Goal: Task Accomplishment & Management: Manage account settings

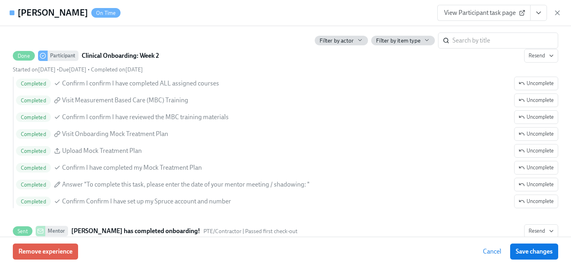
scroll to position [1656, 0]
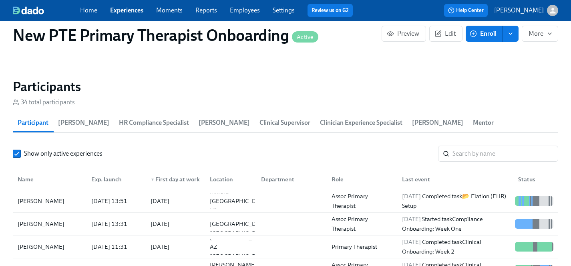
scroll to position [738, 0]
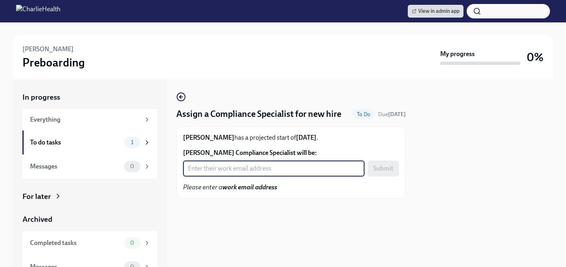
click at [255, 171] on input "Xakaiya Thomas's Compliance Specialist will be:" at bounding box center [274, 169] width 182 height 16
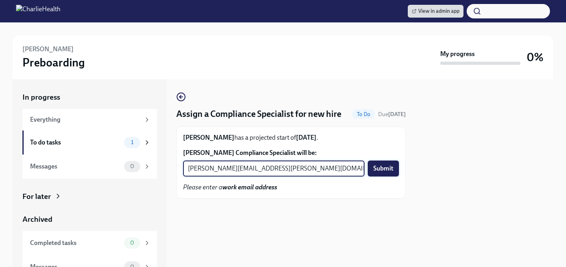
type input "kristy.johnson@charliehealth.com"
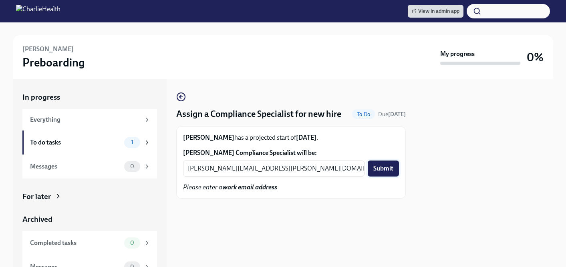
click at [386, 170] on span "Submit" at bounding box center [383, 169] width 20 height 8
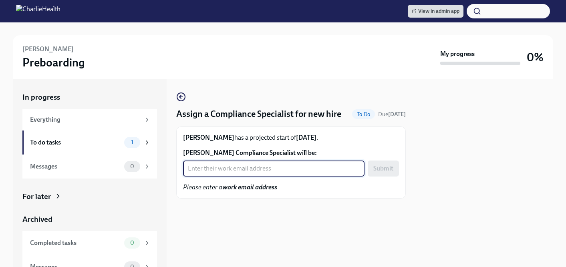
click at [237, 173] on input "Raven Crenshaw's Compliance Specialist will be:" at bounding box center [274, 169] width 182 height 16
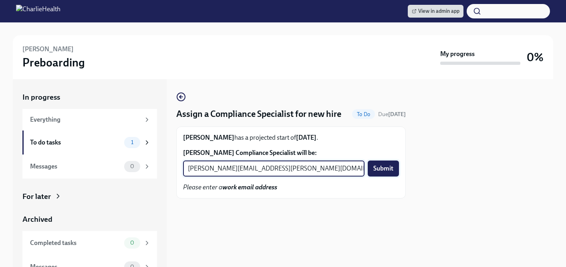
type input "michelle.winograd@charliehealth.com"
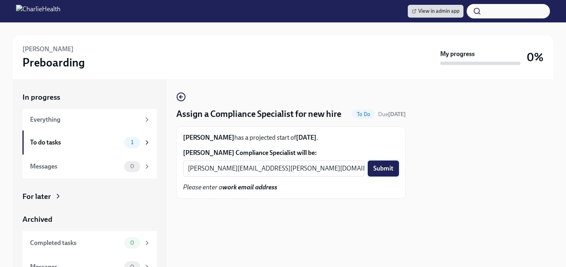
click at [389, 169] on span "Submit" at bounding box center [383, 169] width 20 height 8
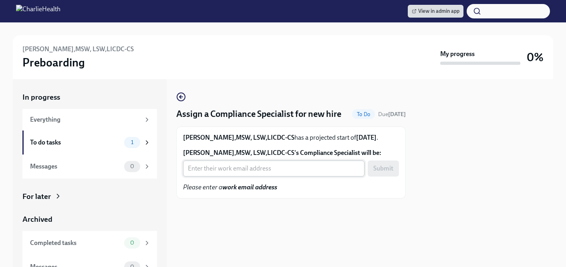
click at [266, 163] on input "Valante Jackson,MSW, LSW,LICDC-CS's Compliance Specialist will be:" at bounding box center [274, 169] width 182 height 16
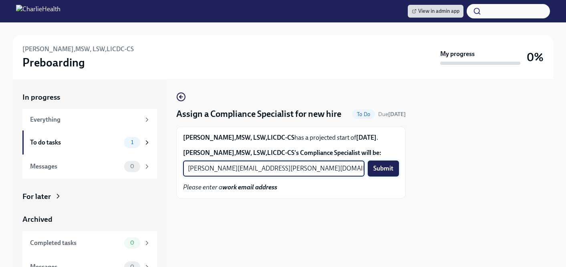
type input "jessica.barrett@charliehealth.com"
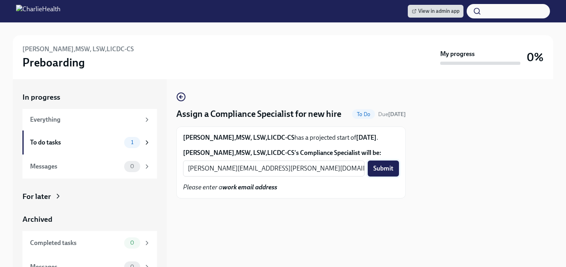
click at [392, 172] on span "Submit" at bounding box center [383, 169] width 20 height 8
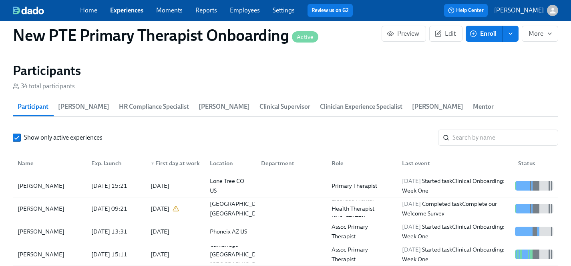
scroll to position [184, 0]
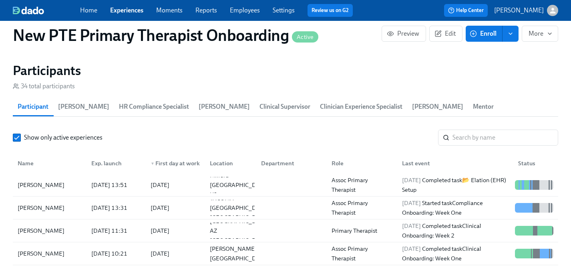
click at [119, 10] on link "Experiences" at bounding box center [126, 10] width 33 height 8
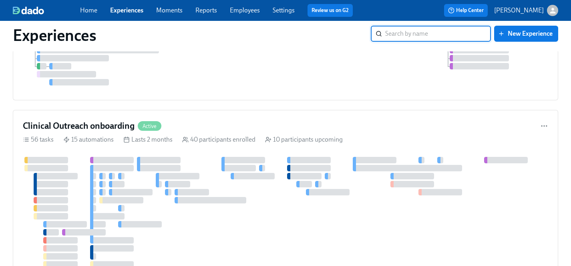
scroll to position [1018, 0]
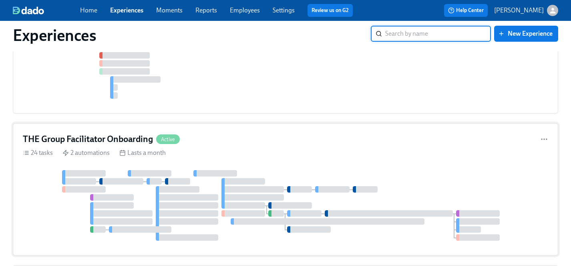
click at [276, 170] on div at bounding box center [286, 205] width 526 height 71
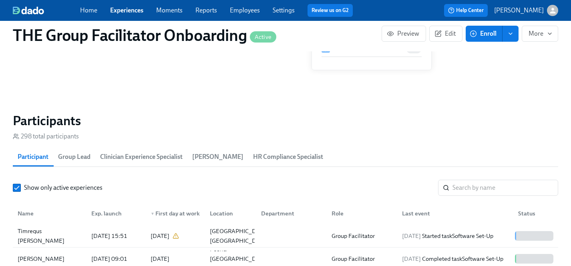
scroll to position [711, 0]
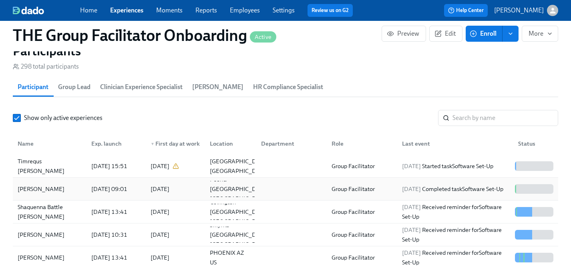
click at [48, 188] on div "[PERSON_NAME]" at bounding box center [40, 189] width 53 height 10
click at [121, 10] on link "Experiences" at bounding box center [126, 10] width 33 height 8
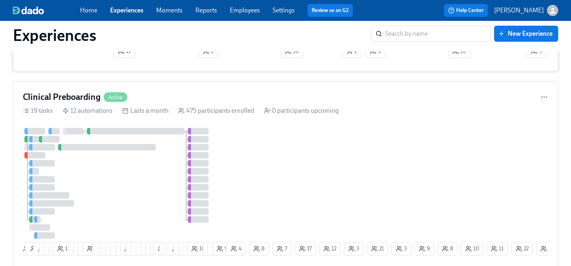
scroll to position [326, 0]
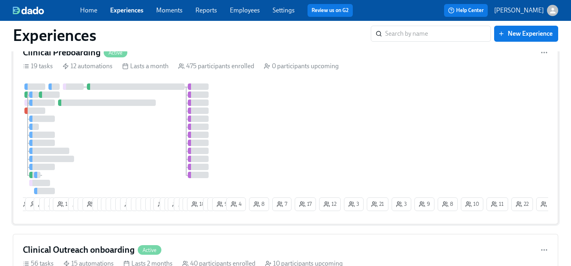
click at [144, 138] on div at bounding box center [124, 138] width 202 height 111
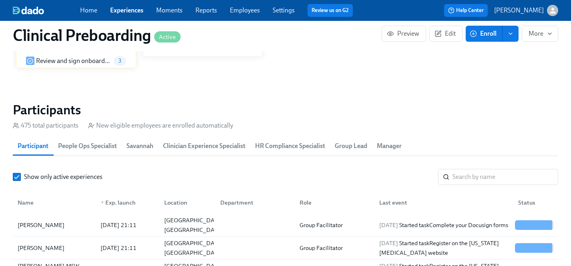
scroll to position [838, 0]
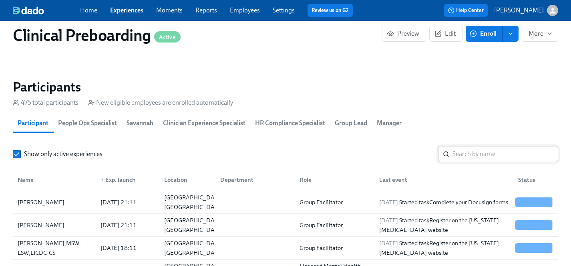
click at [468, 155] on input "search" at bounding box center [506, 154] width 106 height 16
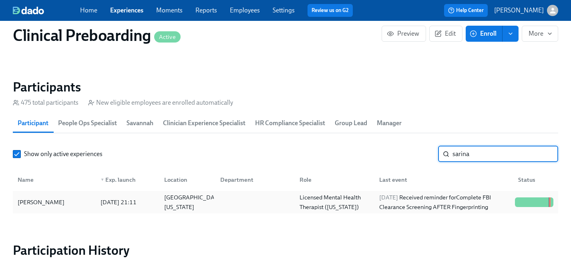
type input "sarina"
click at [36, 202] on div "[PERSON_NAME]" at bounding box center [40, 202] width 53 height 10
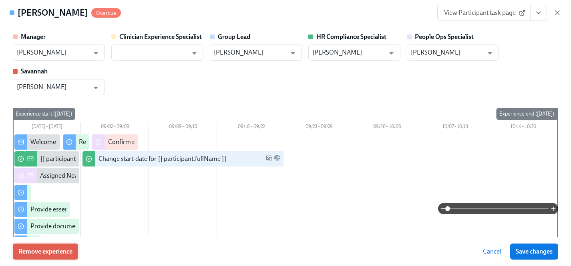
click at [63, 250] on span "Remove experience" at bounding box center [45, 251] width 54 height 8
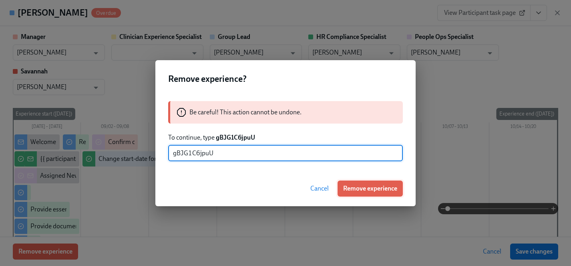
type input "gBJG1C6jpuU"
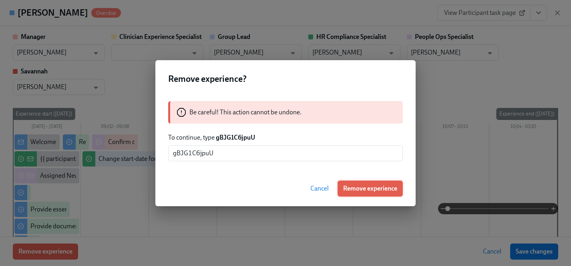
click at [378, 187] on span "Remove experience" at bounding box center [370, 188] width 54 height 8
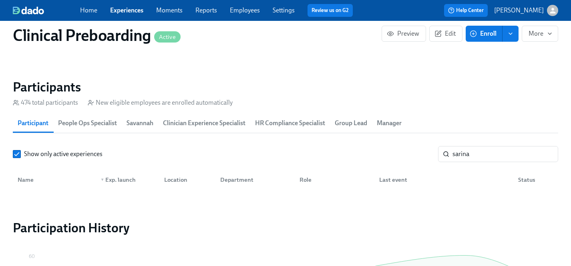
scroll to position [0, 9831]
